Goal: Complete application form: Complete application form

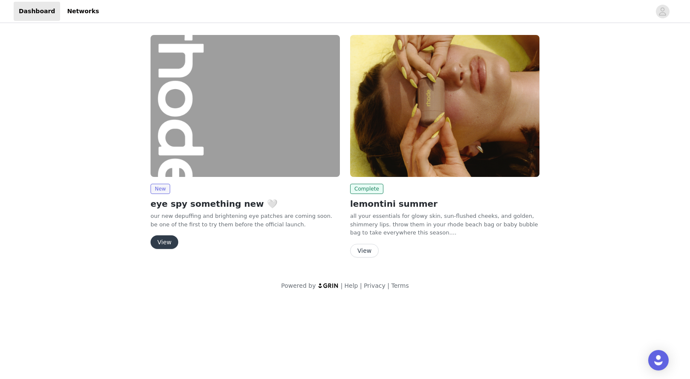
click at [360, 253] on button "View" at bounding box center [364, 251] width 29 height 14
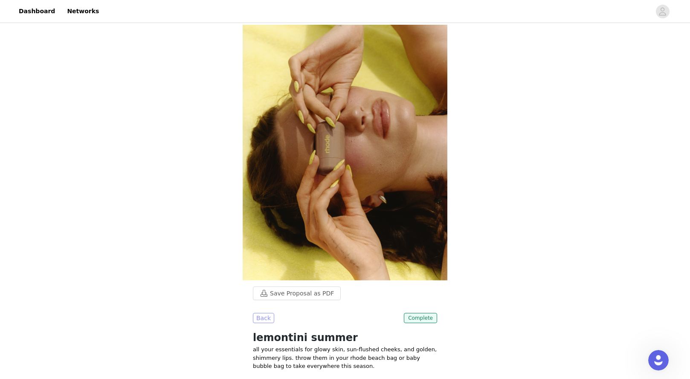
click at [262, 313] on button "Back" at bounding box center [263, 318] width 21 height 10
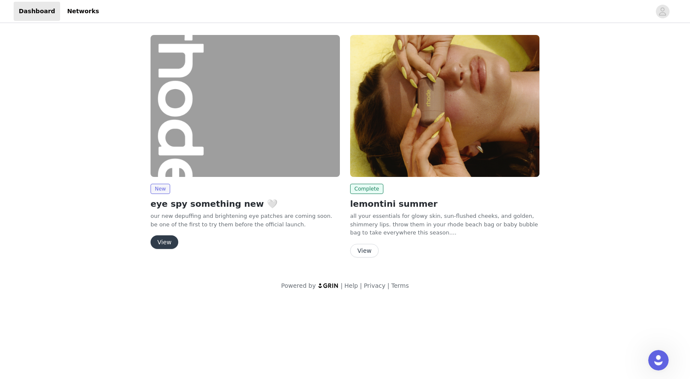
click at [173, 240] on button "View" at bounding box center [165, 243] width 28 height 14
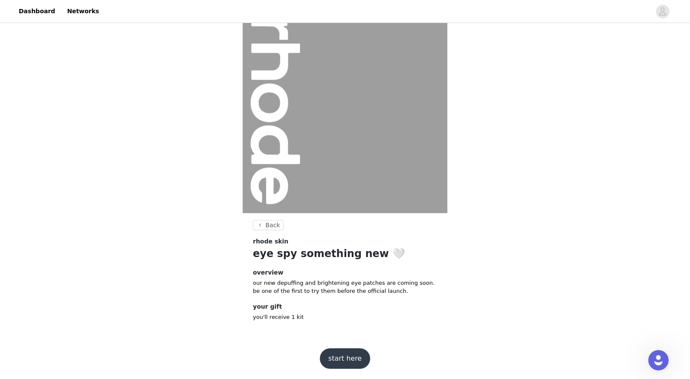
scroll to position [16, 0]
click at [341, 356] on button "start here" at bounding box center [345, 359] width 50 height 20
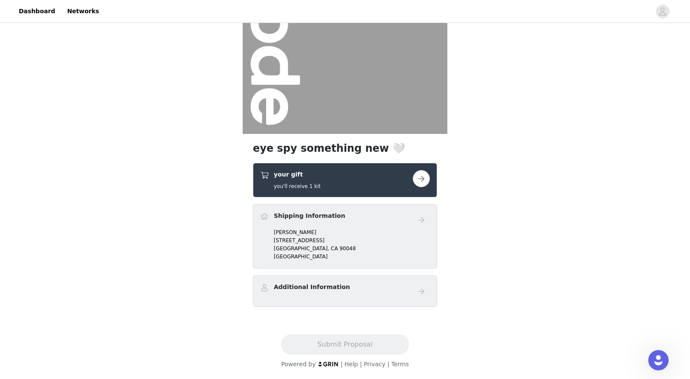
scroll to position [96, 0]
click at [348, 291] on div "Additional Information" at bounding box center [336, 289] width 153 height 12
click at [423, 179] on button "button" at bounding box center [421, 178] width 17 height 17
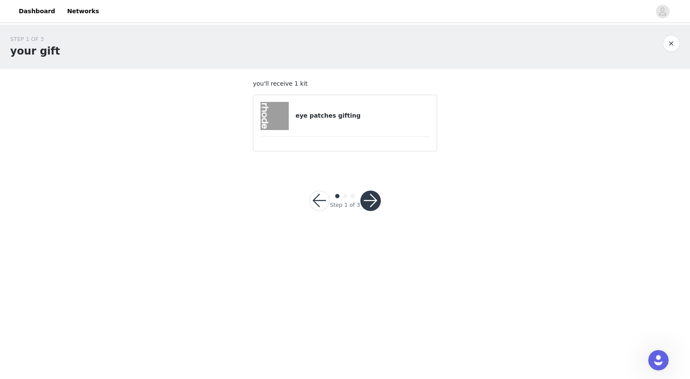
click at [368, 202] on button "button" at bounding box center [371, 201] width 20 height 20
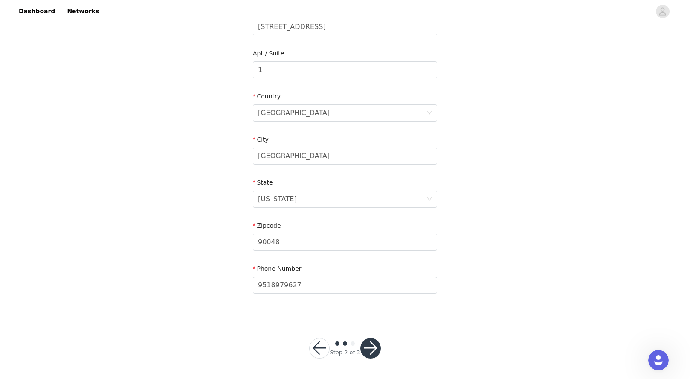
scroll to position [202, 0]
click at [375, 346] on button "button" at bounding box center [371, 349] width 20 height 20
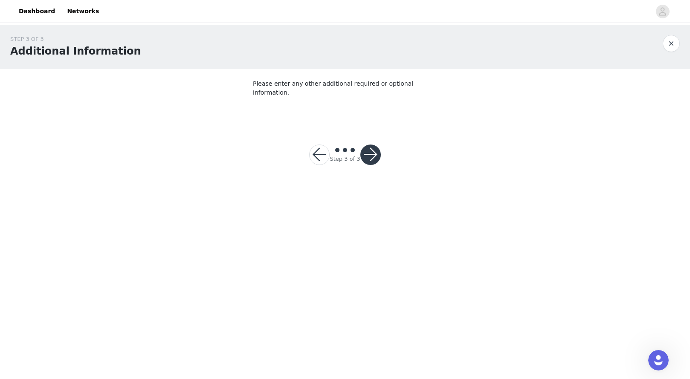
click at [374, 145] on button "button" at bounding box center [371, 155] width 20 height 20
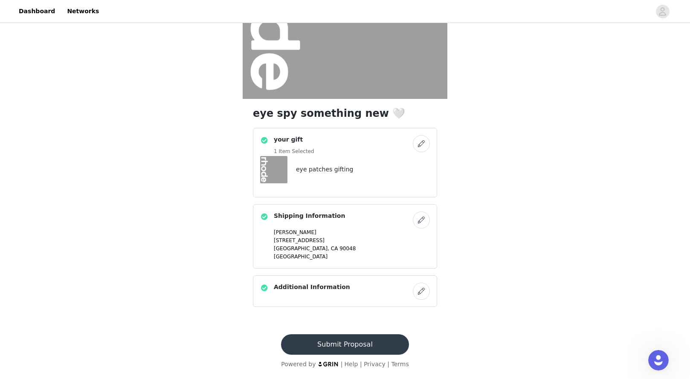
scroll to position [131, 0]
click at [343, 343] on button "Submit Proposal" at bounding box center [345, 344] width 128 height 20
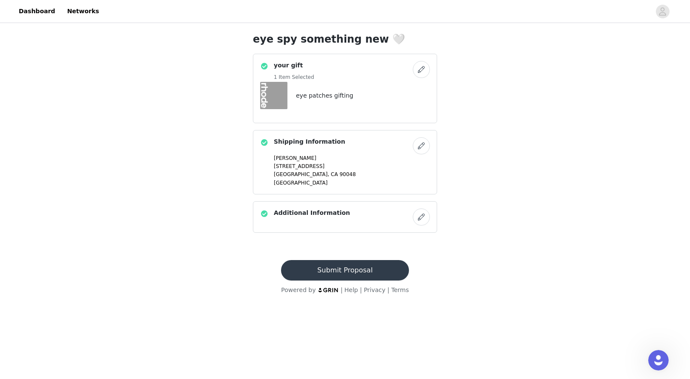
scroll to position [0, 0]
